Goal: Task Accomplishment & Management: Complete application form

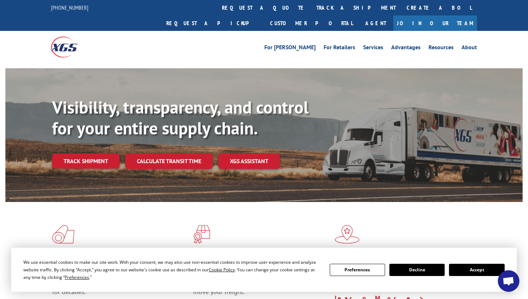
click at [474, 270] on button "Accept" at bounding box center [476, 270] width 55 height 12
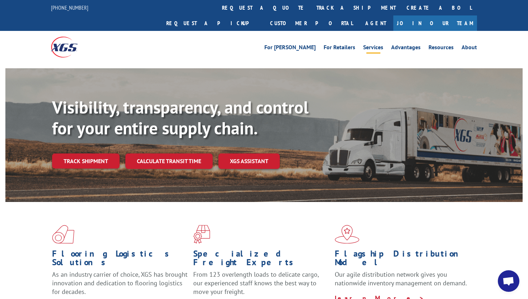
click at [374, 45] on link "Services" at bounding box center [373, 49] width 20 height 8
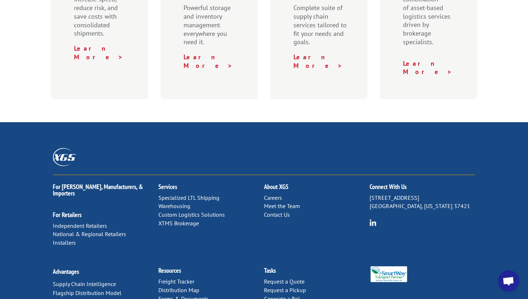
scroll to position [371, 0]
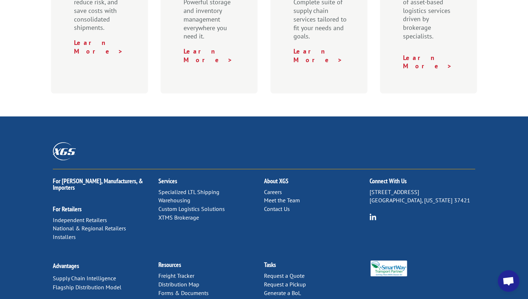
click at [282, 205] on link "Contact Us" at bounding box center [277, 208] width 26 height 7
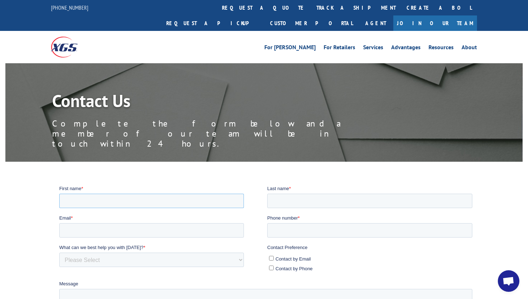
click at [166, 196] on input "First name *" at bounding box center [151, 200] width 185 height 14
type input "Zac"
type input "Conrad"
type input "Zacharyc@langcarpet.com"
type input "3026551533"
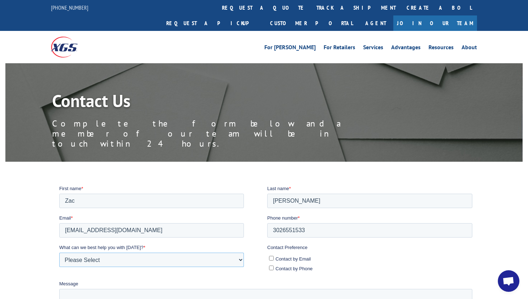
click at [105, 259] on select "Please Select Quoting, Opening New Account, or New Business Opportunity Shipmen…" at bounding box center [151, 259] width 185 height 14
select select "Other"
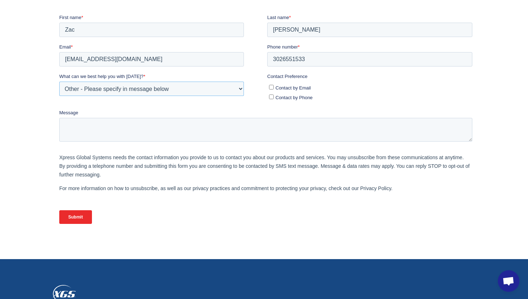
scroll to position [246, 0]
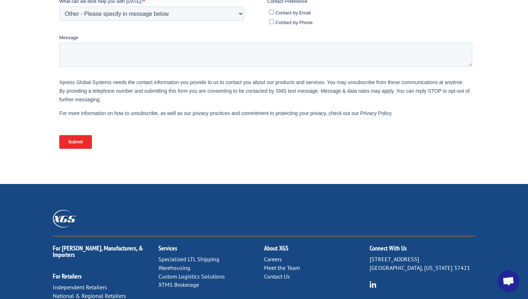
click at [273, 273] on link "Contact Us" at bounding box center [277, 276] width 26 height 7
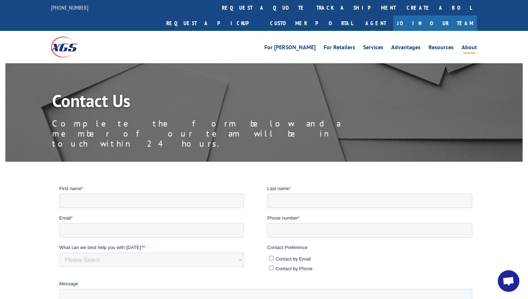
click at [470, 45] on link "About" at bounding box center [468, 49] width 15 height 8
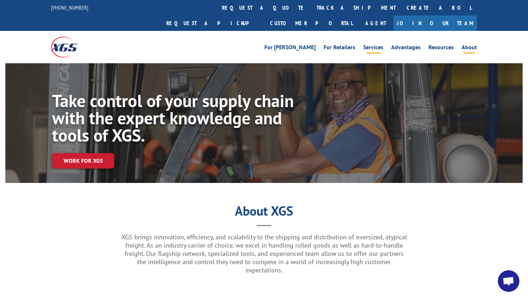
click at [377, 45] on link "Services" at bounding box center [373, 49] width 20 height 8
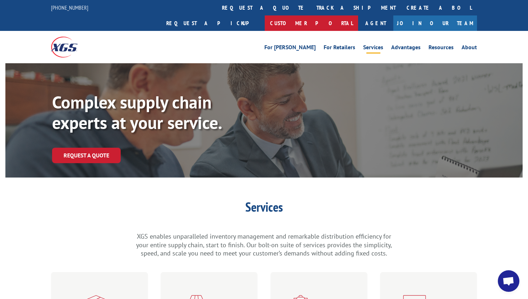
click at [358, 15] on link "Customer Portal" at bounding box center [311, 22] width 93 height 15
